Goal: Find contact information: Find contact information

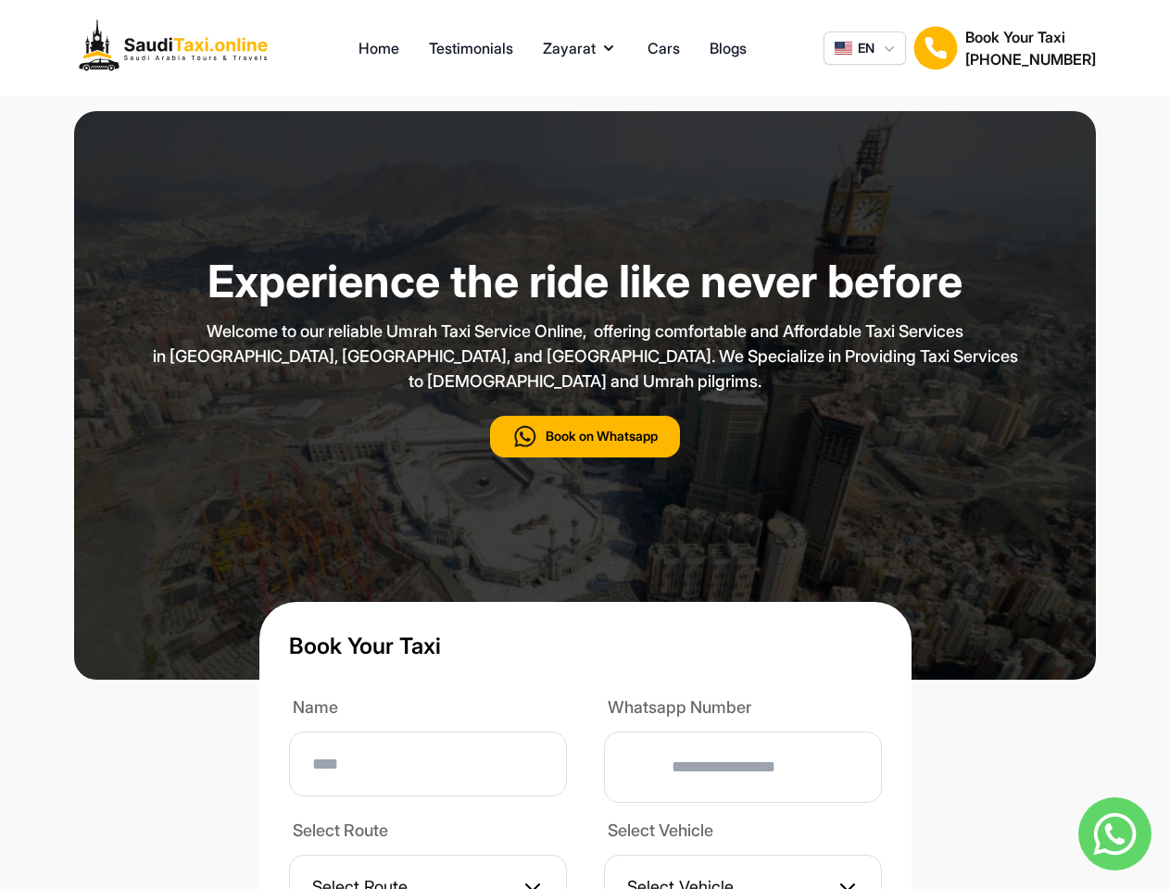
type input "**"
click at [585, 394] on p "Welcome to our reliable Umrah Taxi Service Online, offering comfortable and Aff…" at bounding box center [585, 356] width 926 height 75
click at [580, 48] on button "Zayarat" at bounding box center [580, 48] width 75 height 22
click at [864, 48] on span "EN" at bounding box center [866, 48] width 17 height 19
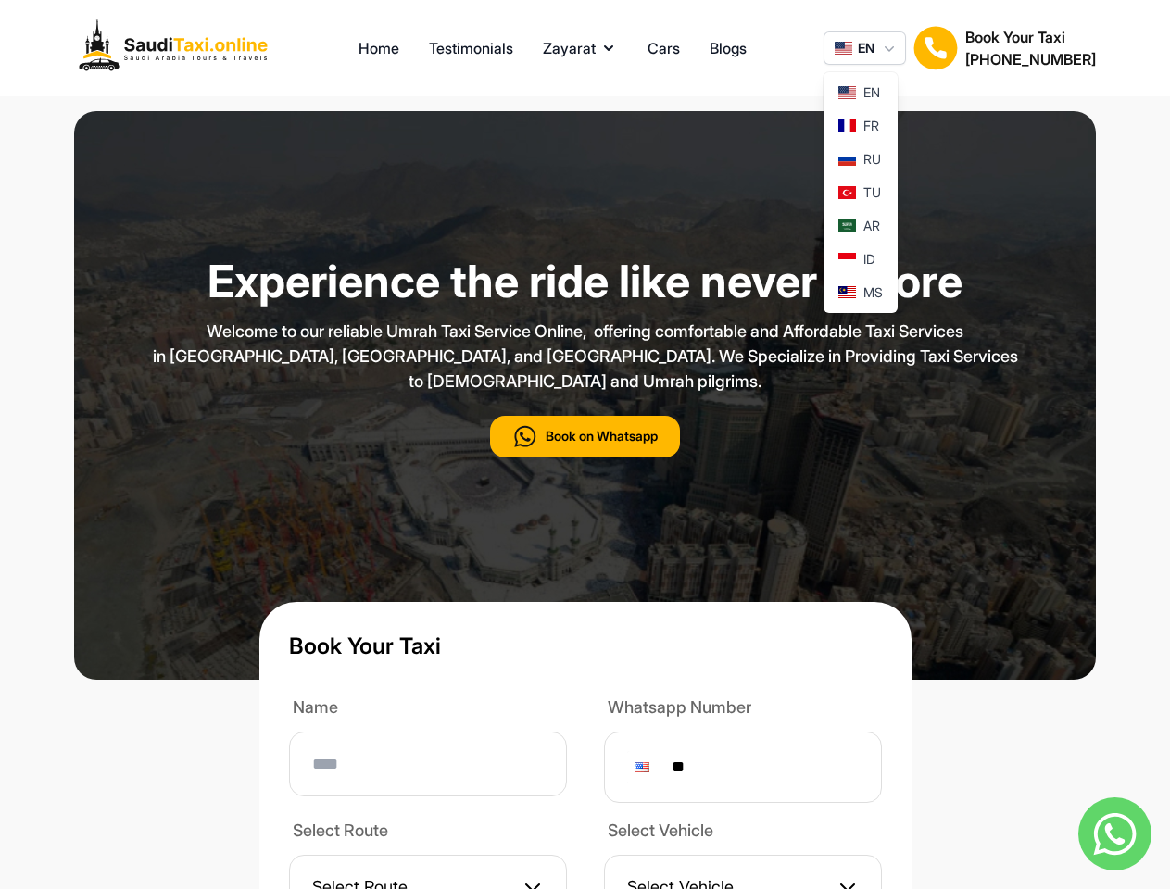
click at [936, 48] on img at bounding box center [935, 48] width 44 height 44
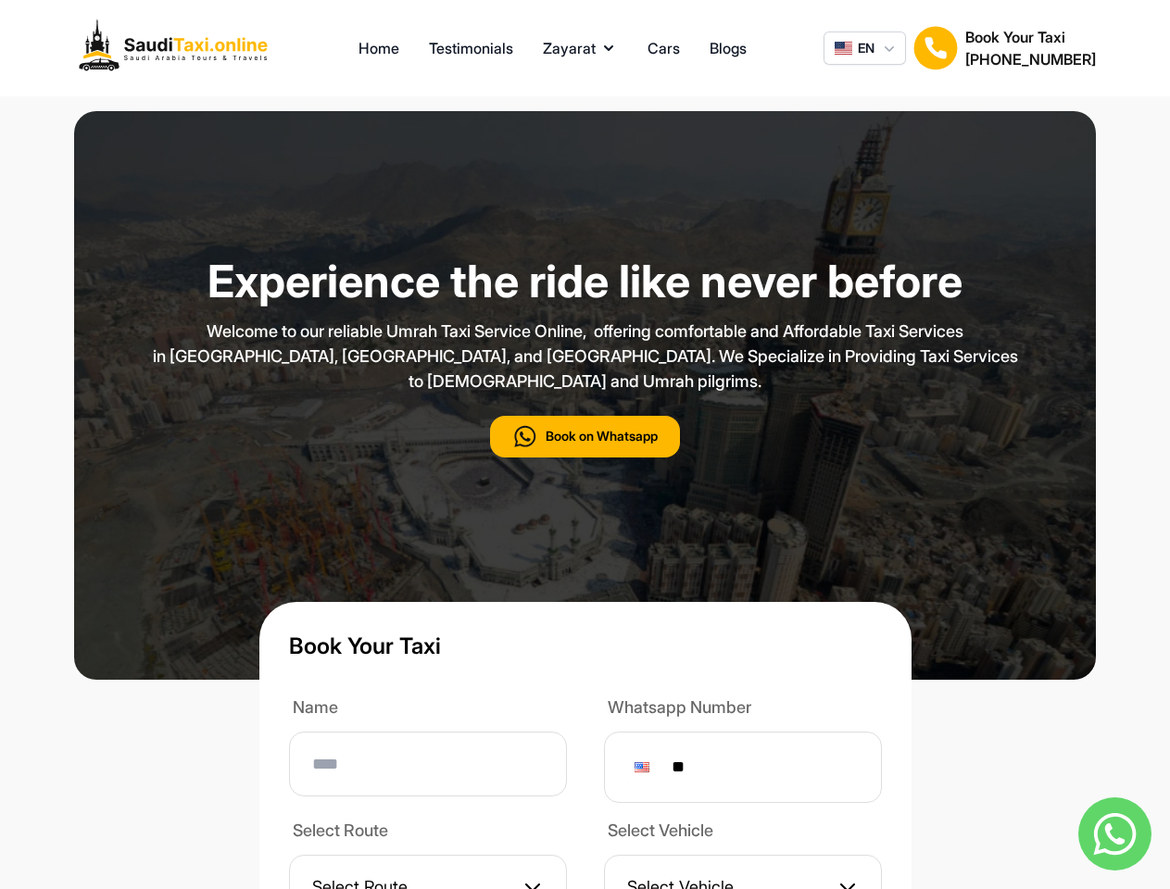
click at [1030, 48] on h2 "[PHONE_NUMBER]" at bounding box center [1030, 59] width 131 height 22
click at [585, 458] on button "Book on Whatsapp" at bounding box center [585, 437] width 190 height 42
click at [1114, 834] on img at bounding box center [1114, 834] width 73 height 73
click at [649, 773] on div at bounding box center [642, 767] width 15 height 10
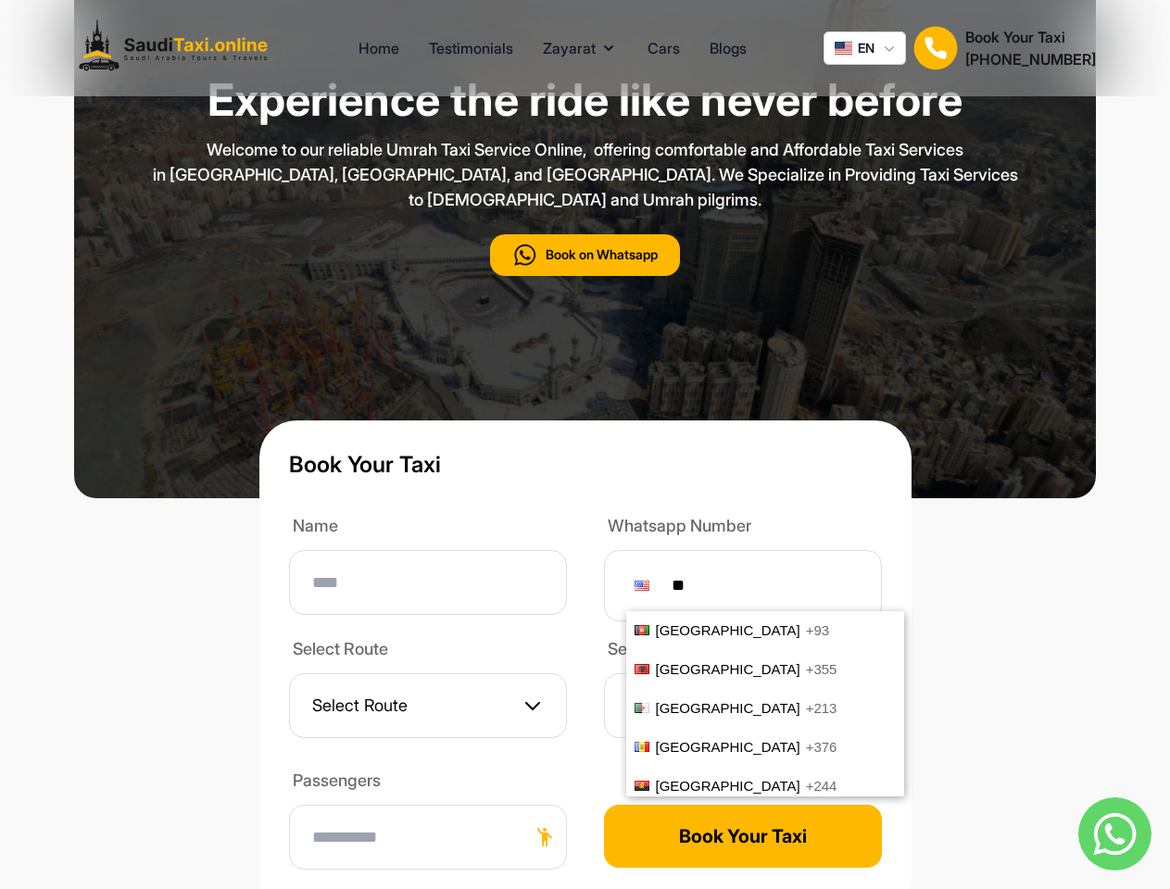
scroll to position [7700, 0]
